Goal: Task Accomplishment & Management: Complete application form

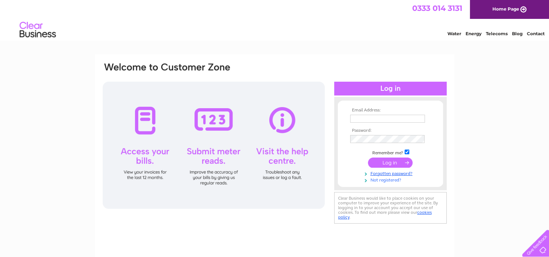
click at [375, 179] on link "Not registered?" at bounding box center [391, 179] width 82 height 7
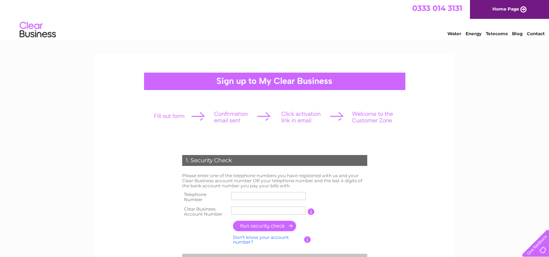
scroll to position [73, 0]
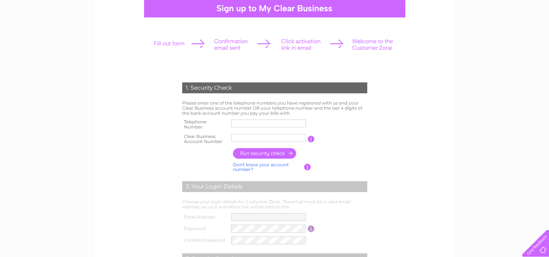
click at [248, 126] on input "text" at bounding box center [268, 123] width 75 height 8
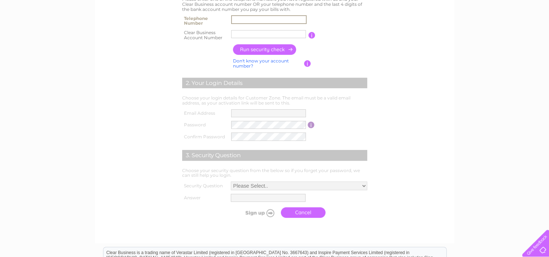
scroll to position [182, 0]
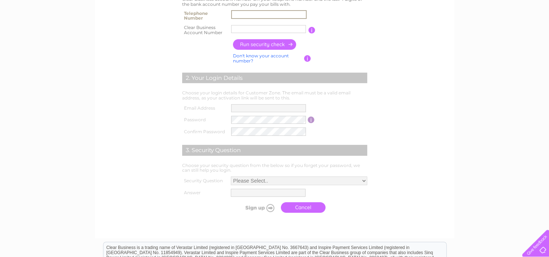
click at [395, 125] on form "1. Security Check Please enter one of the telephone numbers you have registered…" at bounding box center [275, 95] width 346 height 272
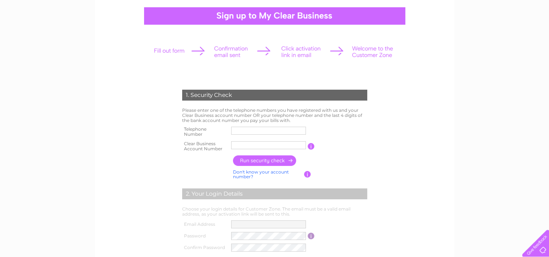
scroll to position [109, 0]
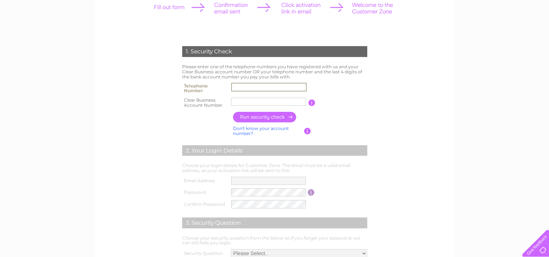
click at [257, 89] on input "text" at bounding box center [269, 87] width 76 height 9
type input "01224984044"
click at [254, 100] on input "text" at bounding box center [269, 101] width 76 height 9
type input "CB1105880"
click at [267, 118] on input "button" at bounding box center [265, 117] width 64 height 11
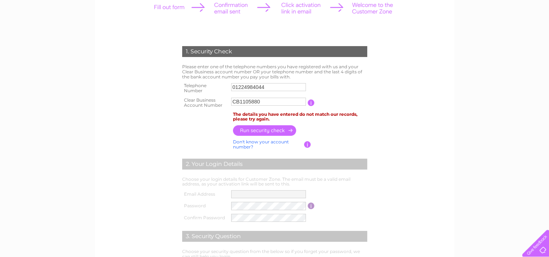
click at [312, 102] on input "button" at bounding box center [311, 102] width 7 height 7
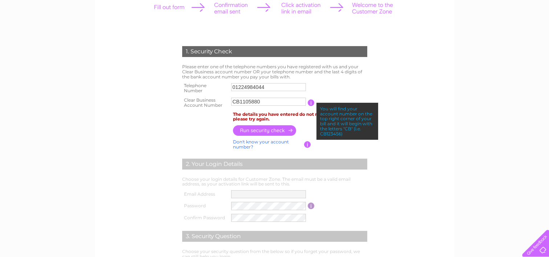
click at [263, 131] on input "button" at bounding box center [265, 130] width 64 height 11
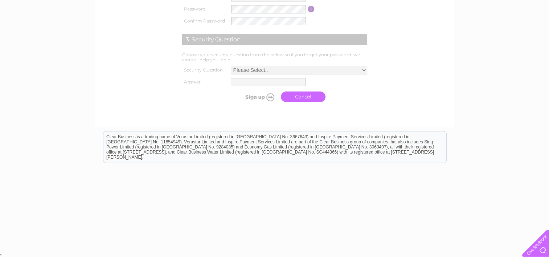
scroll to position [88, 0]
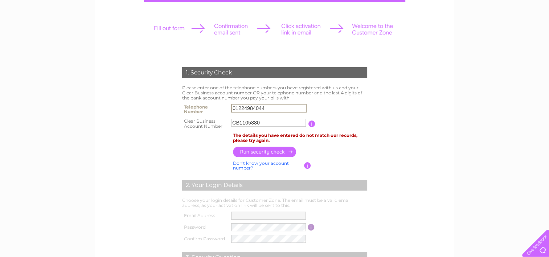
drag, startPoint x: 282, startPoint y: 110, endPoint x: 180, endPoint y: 106, distance: 102.1
click at [180, 106] on div "1. Security Check Please enter one of the telephone numbers you have registered…" at bounding box center [274, 192] width 219 height 264
